Goal: Information Seeking & Learning: Learn about a topic

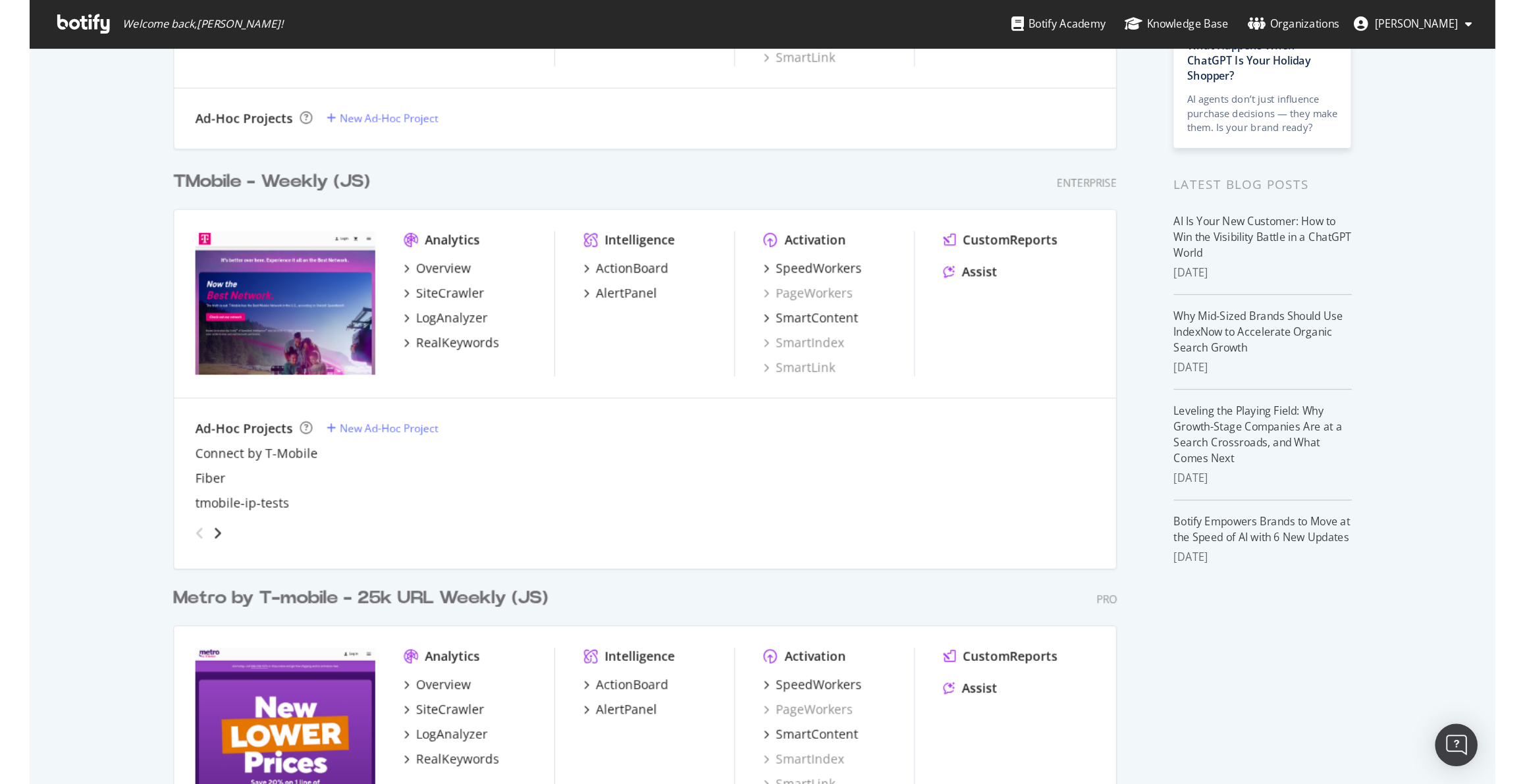
scroll to position [153, 0]
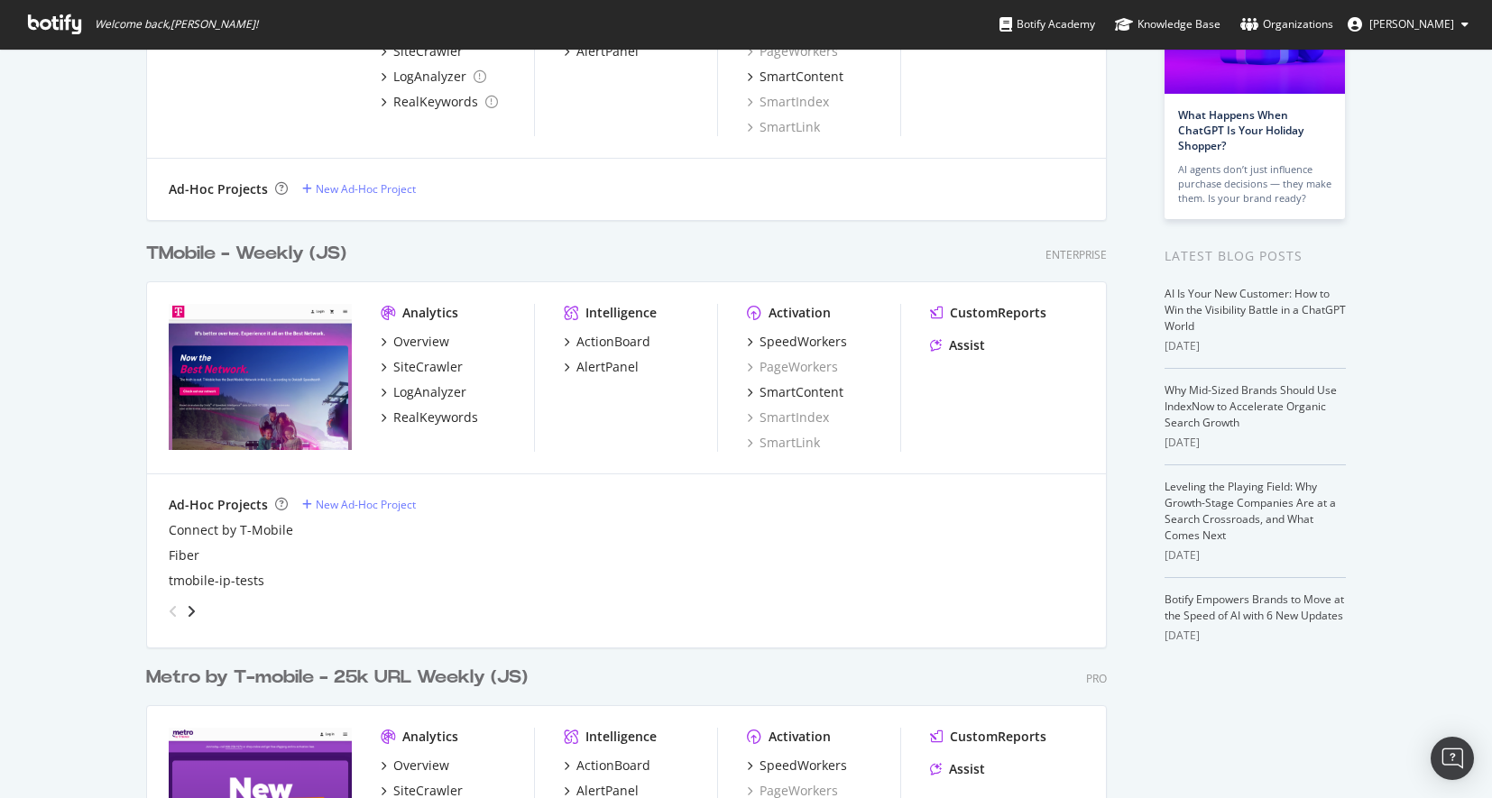
click at [250, 252] on div "TMobile - Weekly (JS)" at bounding box center [246, 254] width 200 height 26
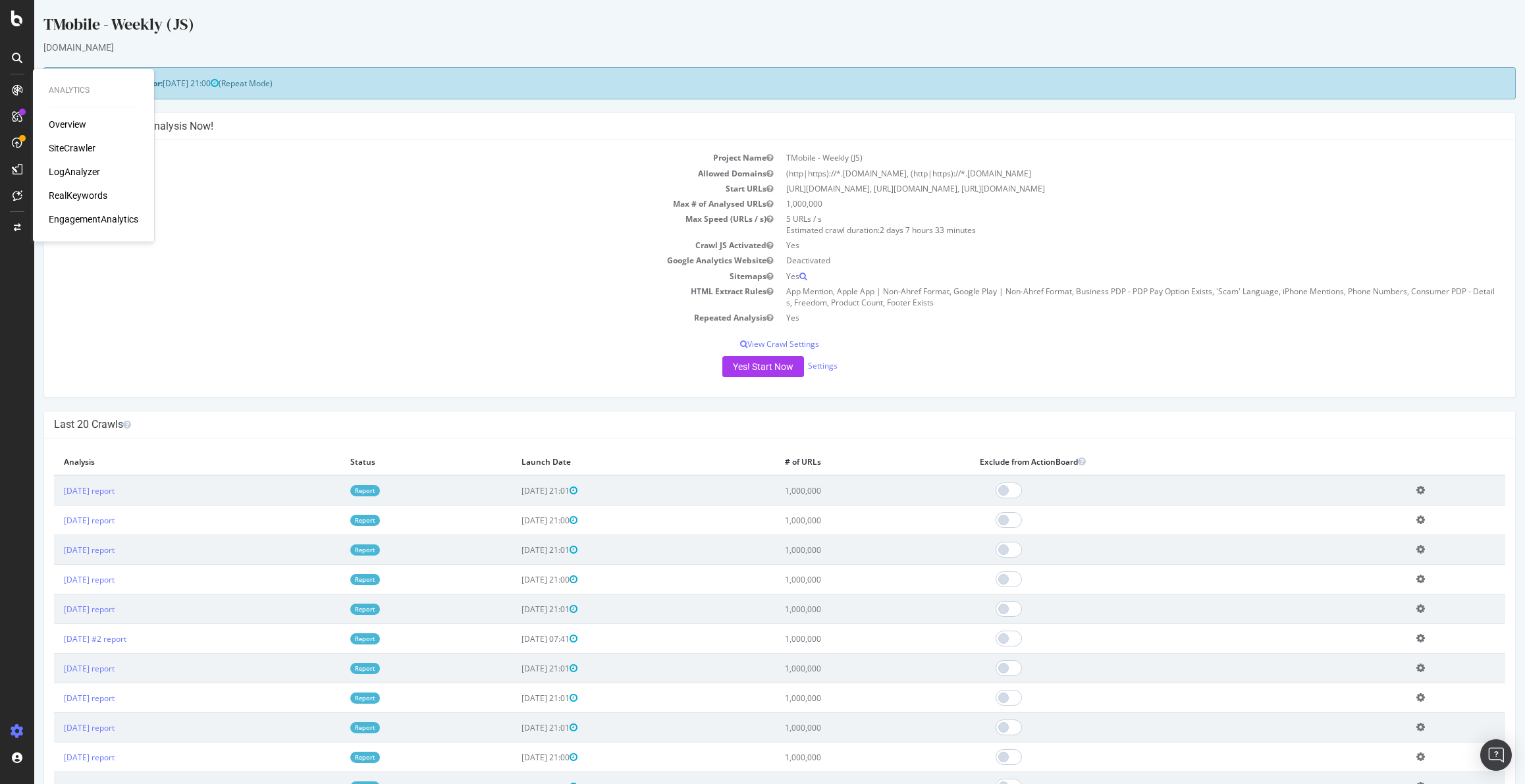
click at [96, 194] on div "RealKeywords" at bounding box center [78, 196] width 58 height 13
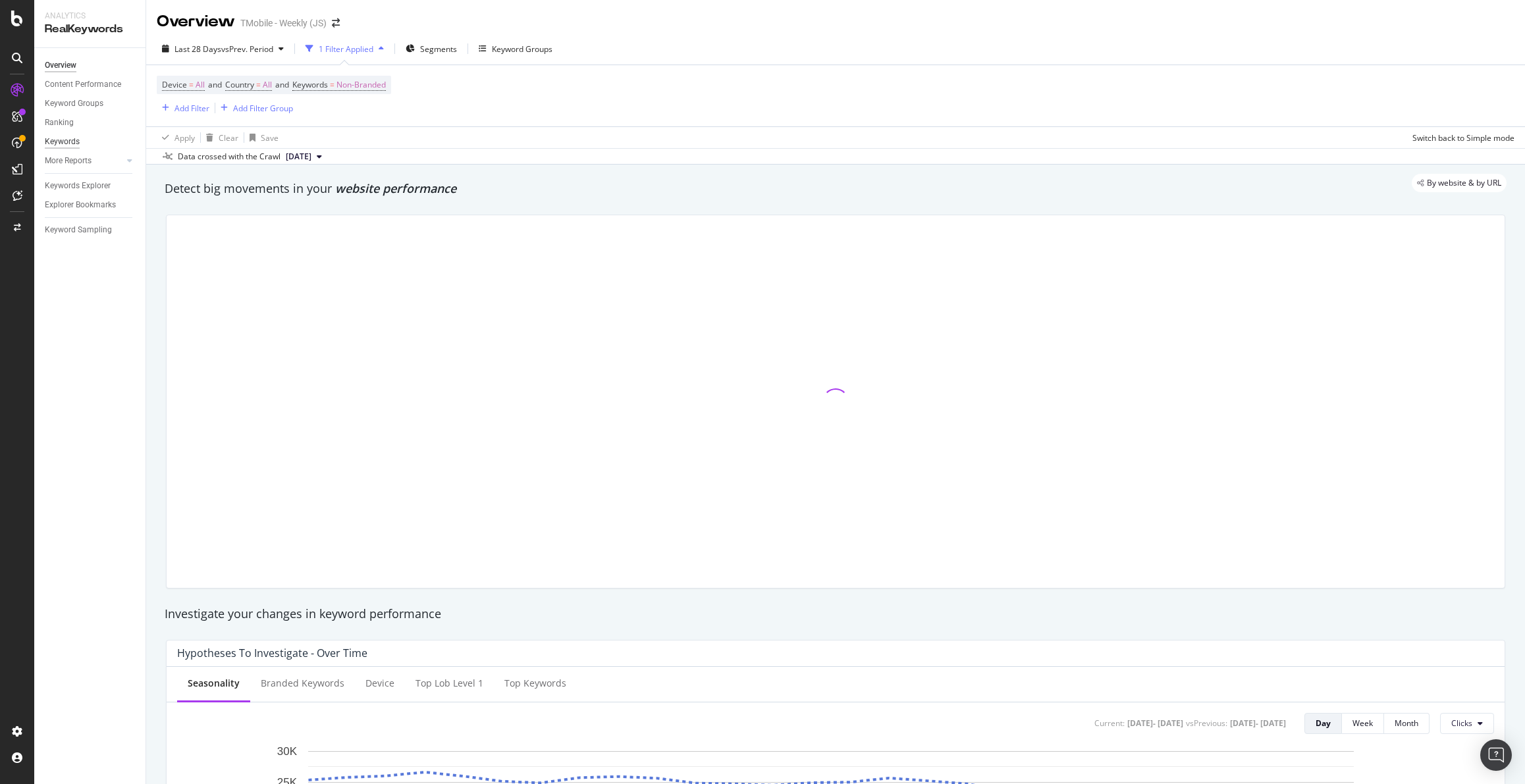
click at [68, 142] on div "Keywords" at bounding box center [62, 142] width 35 height 14
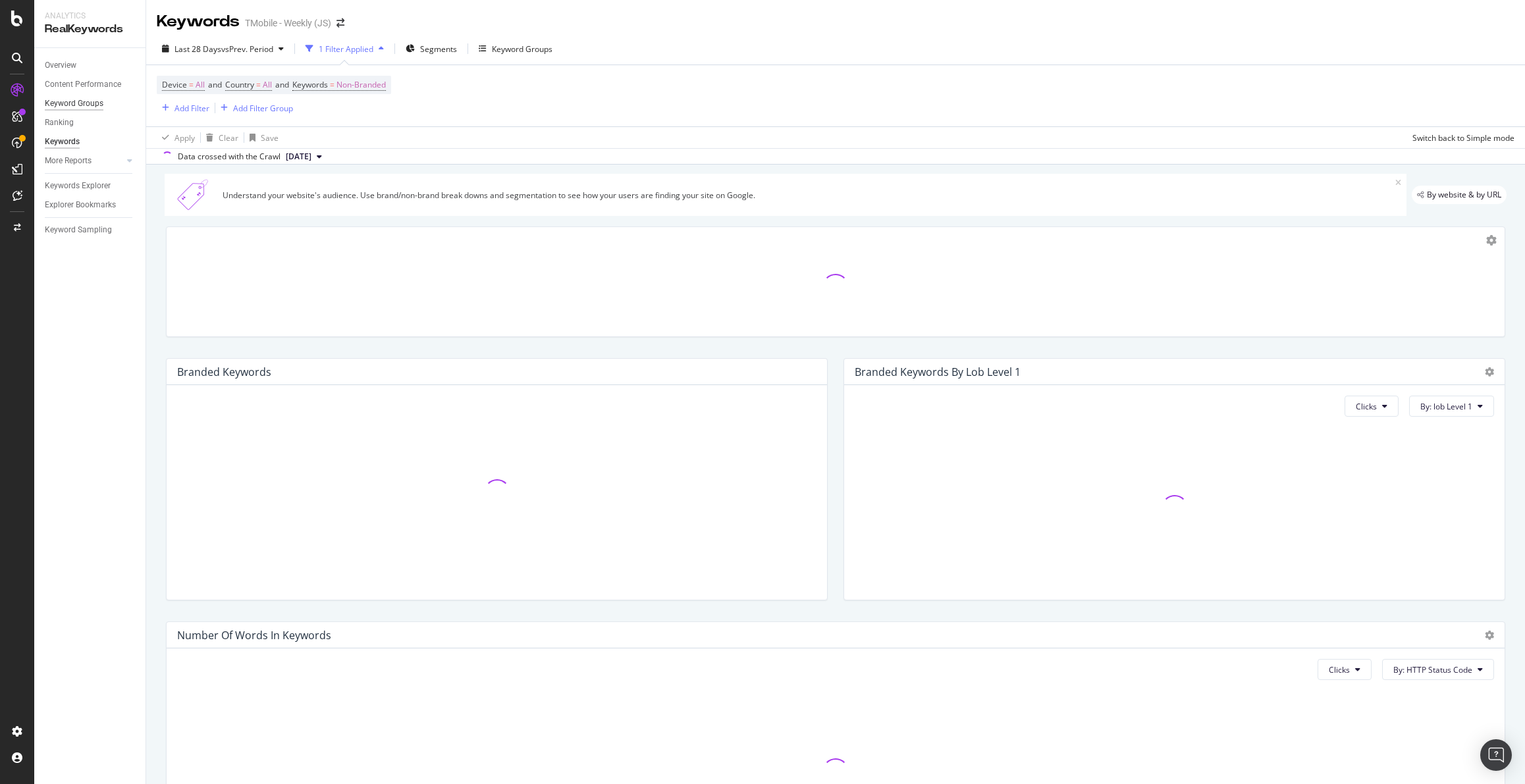
click at [75, 107] on div "Keyword Groups" at bounding box center [74, 104] width 58 height 14
